Goal: Navigation & Orientation: Find specific page/section

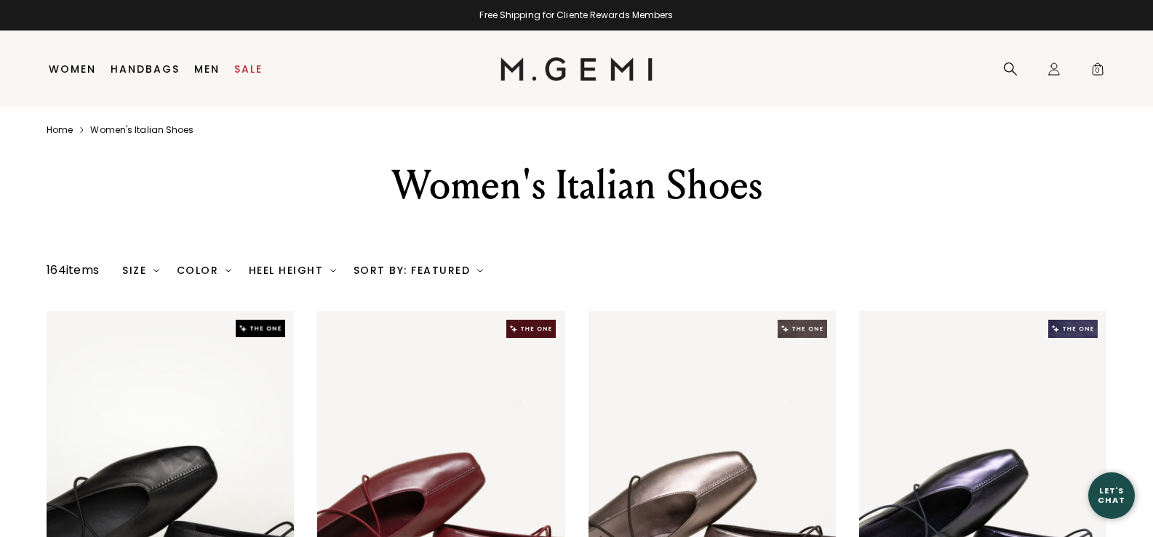
click at [301, 267] on div "Heel Height" at bounding box center [292, 271] width 87 height 12
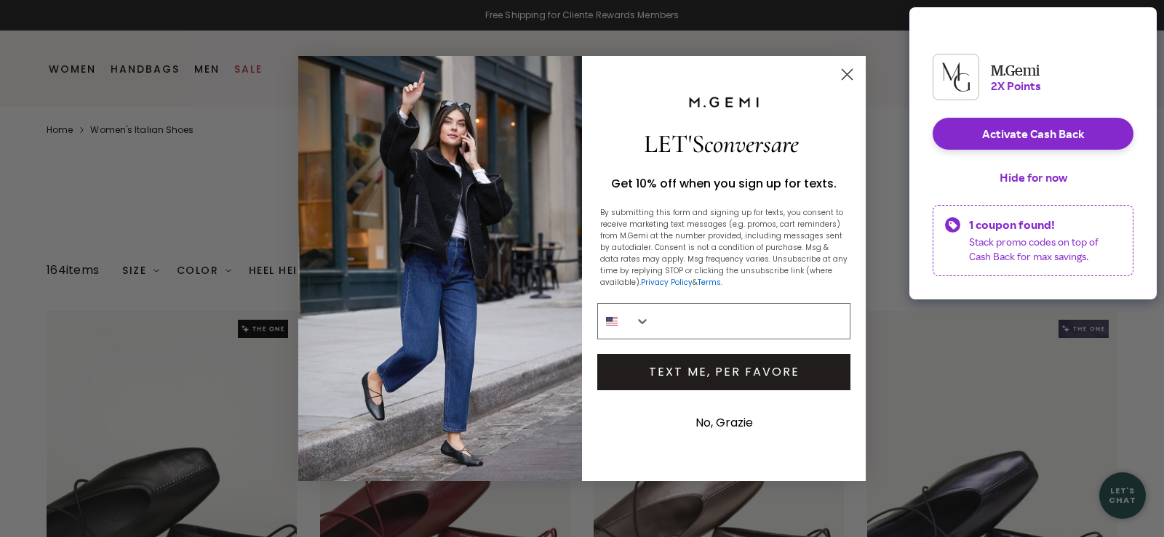
click at [842, 75] on circle "Close dialog" at bounding box center [847, 75] width 24 height 24
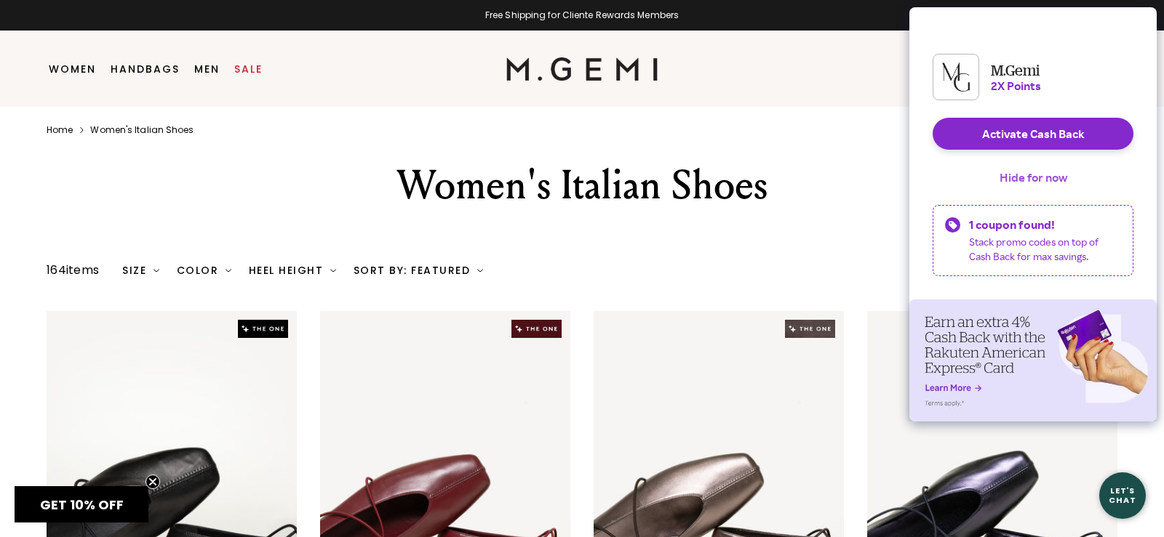
click at [1000, 177] on button "Hide for now" at bounding box center [1033, 177] width 91 height 32
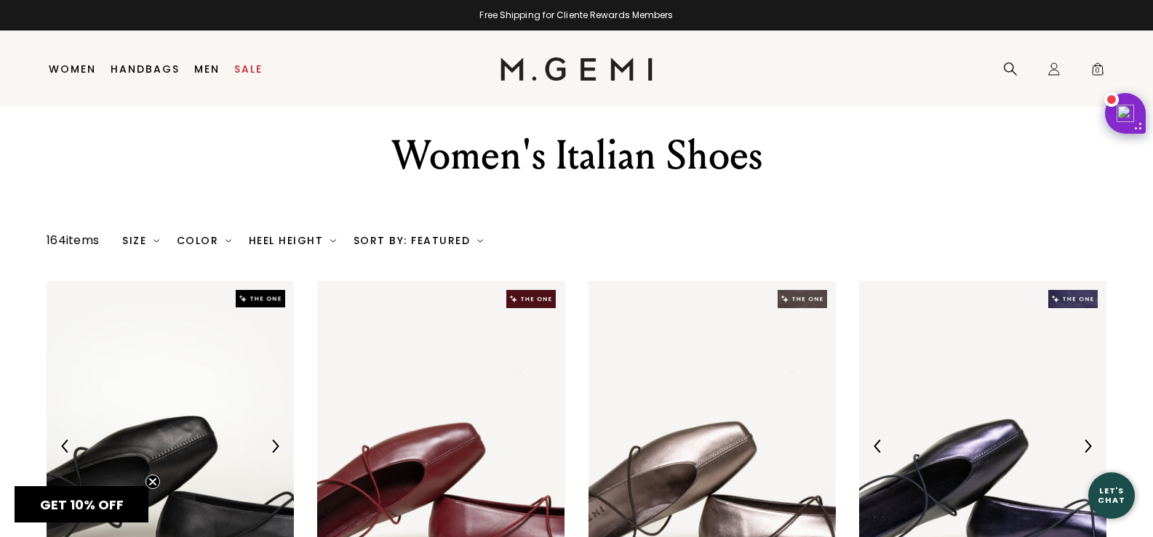
scroll to position [31, 0]
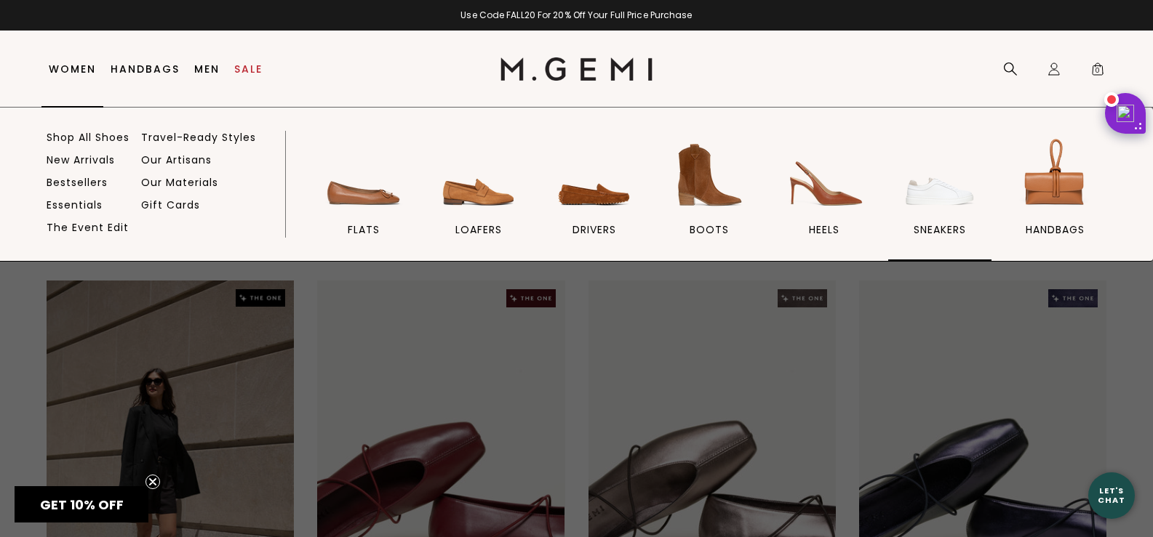
click at [926, 187] on img at bounding box center [939, 175] width 81 height 81
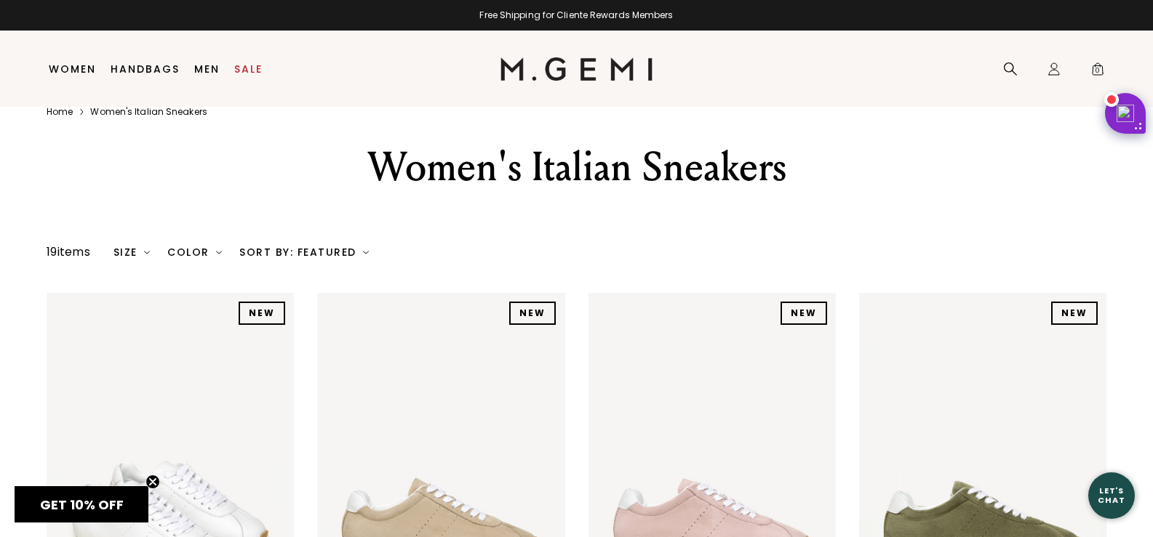
scroll to position [31, 0]
